Goal: Transaction & Acquisition: Book appointment/travel/reservation

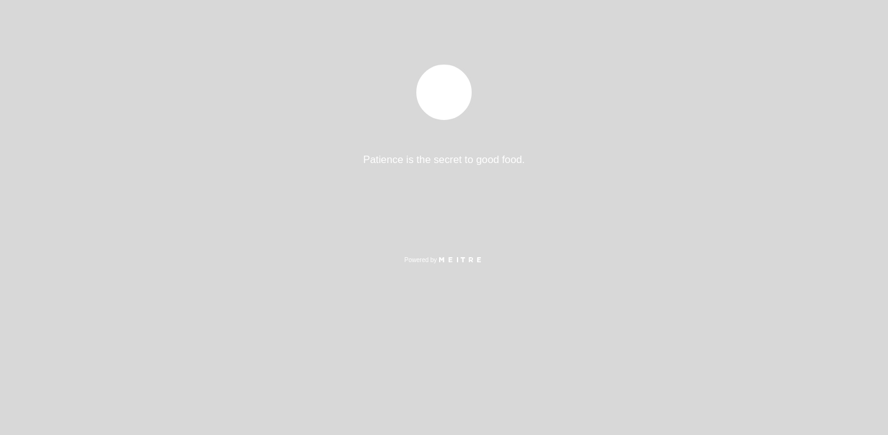
select select "es"
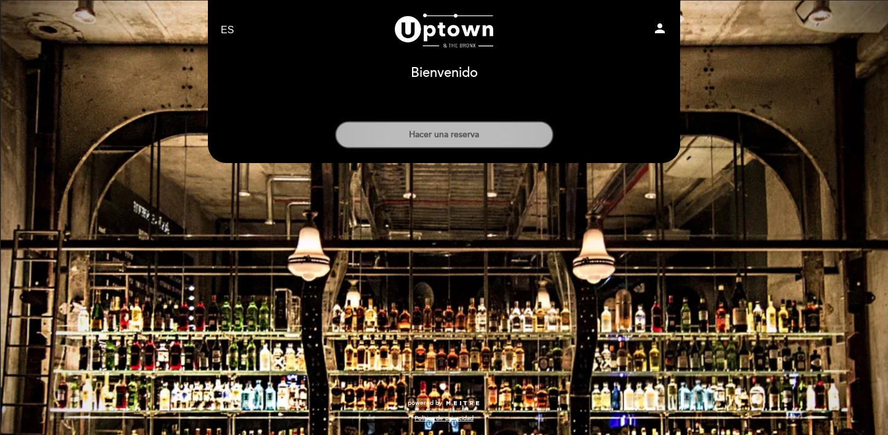
click at [436, 133] on button "Hacer una reserva" at bounding box center [444, 134] width 218 height 27
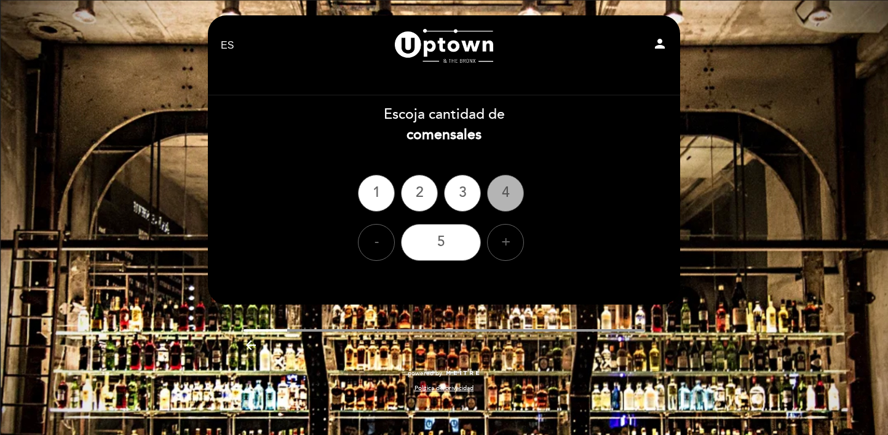
click at [507, 191] on div "4" at bounding box center [505, 193] width 37 height 37
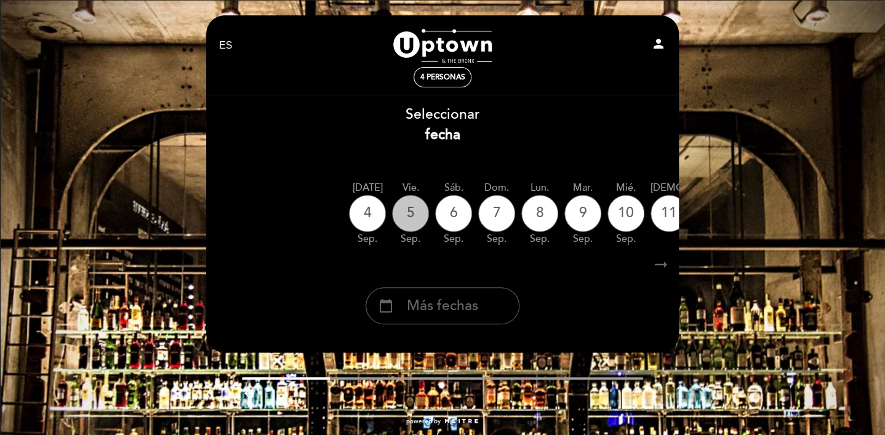
click at [412, 217] on div "5" at bounding box center [410, 213] width 37 height 37
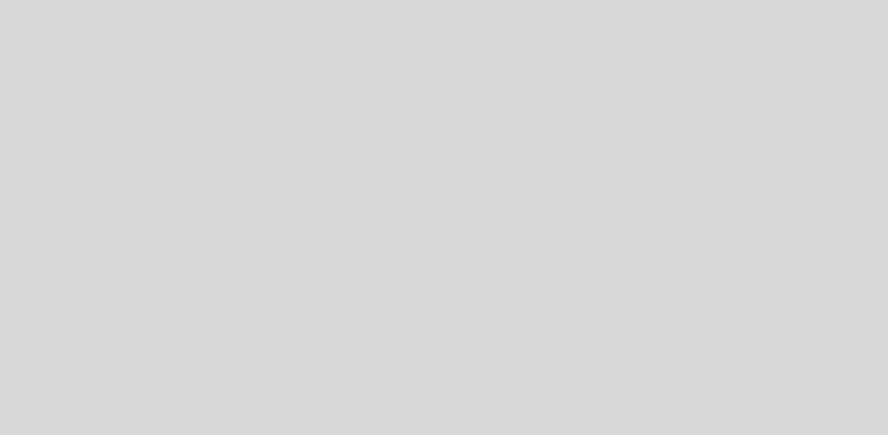
select select "es"
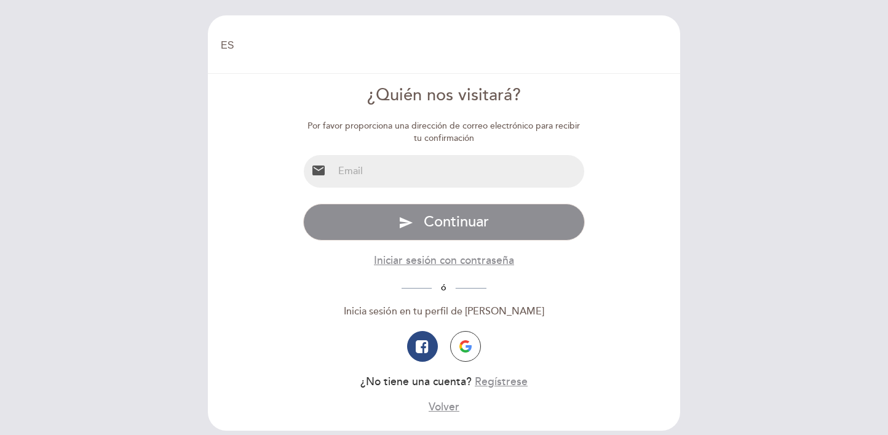
click at [482, 184] on input "email" at bounding box center [459, 171] width 252 height 33
type input "[EMAIL_ADDRESS][DOMAIN_NAME]"
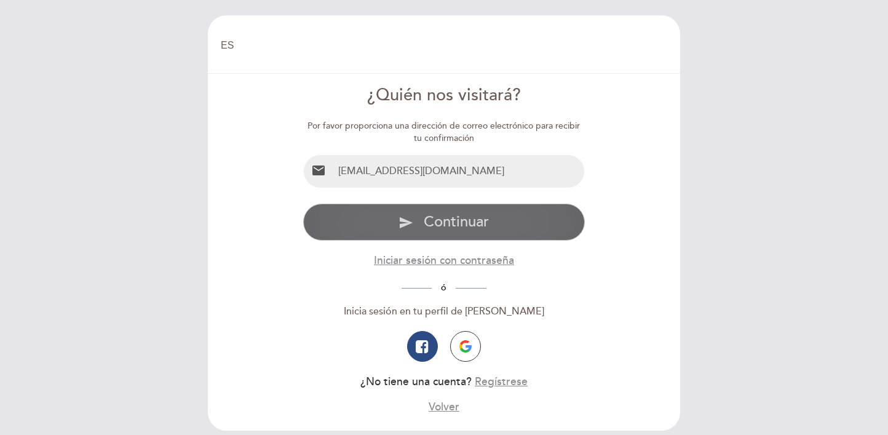
click at [461, 224] on span "Continuar" at bounding box center [456, 222] width 65 height 18
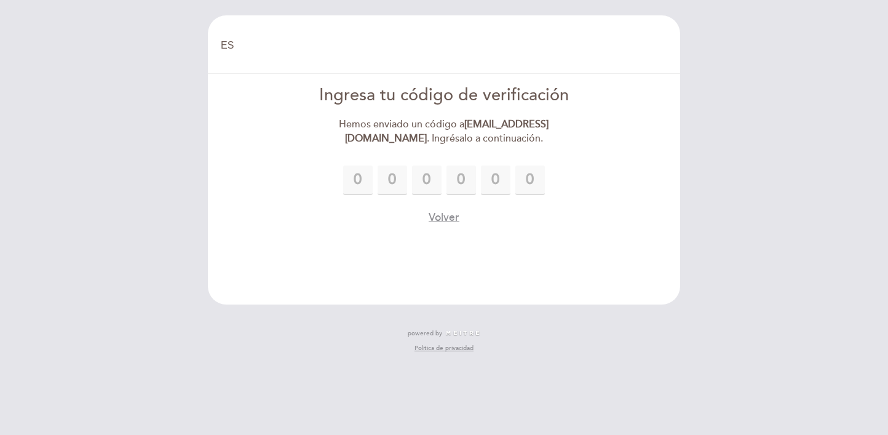
type input "3"
type input "2"
type input "0"
type input "7"
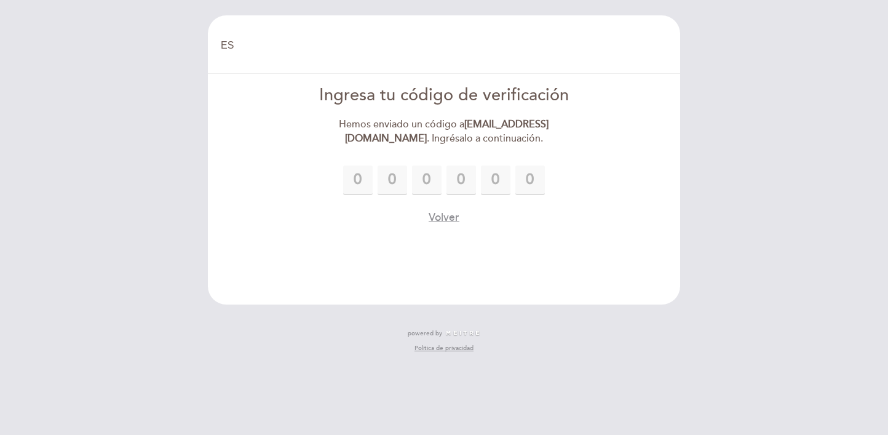
type input "3"
